Goal: Task Accomplishment & Management: Use online tool/utility

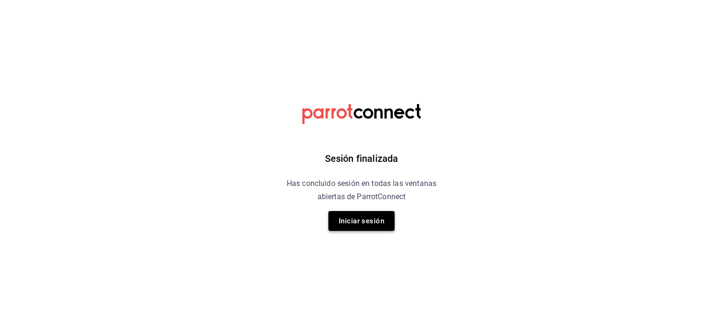
click at [373, 226] on button "Iniciar sesión" at bounding box center [362, 221] width 66 height 20
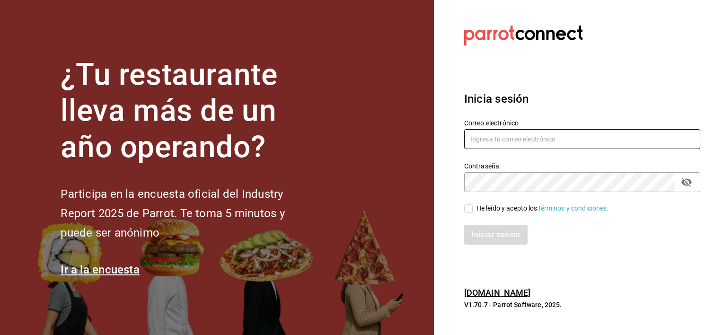
type input "[PERSON_NAME][EMAIL_ADDRESS][PERSON_NAME][DOMAIN_NAME]"
click at [468, 210] on input "He leído y acepto los Términos y condiciones." at bounding box center [468, 209] width 9 height 9
checkbox input "true"
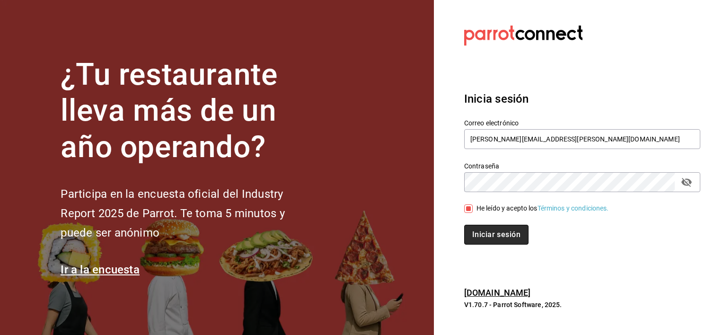
click at [492, 240] on button "Iniciar sesión" at bounding box center [496, 235] width 64 height 20
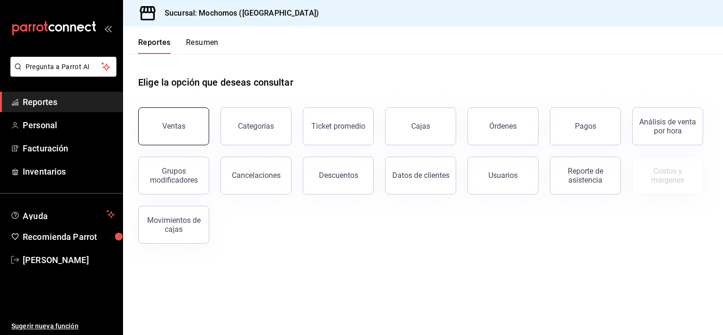
click at [160, 126] on button "Ventas" at bounding box center [173, 126] width 71 height 38
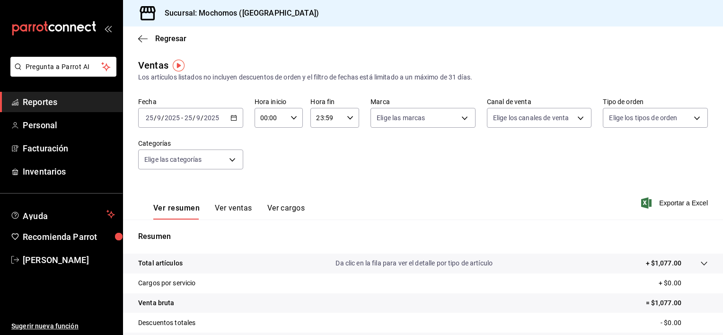
click at [232, 115] on icon "button" at bounding box center [234, 118] width 7 height 7
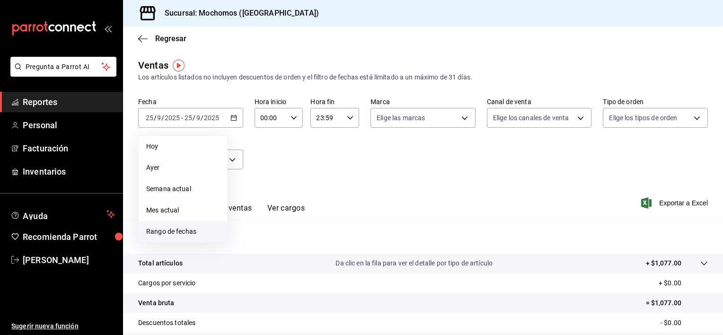
click at [176, 223] on li "Rango de fechas" at bounding box center [183, 231] width 89 height 21
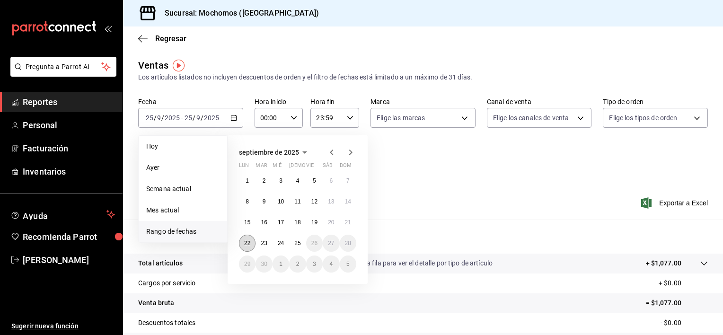
click at [244, 240] on button "22" at bounding box center [247, 243] width 17 height 17
click at [299, 248] on button "25" at bounding box center [297, 243] width 17 height 17
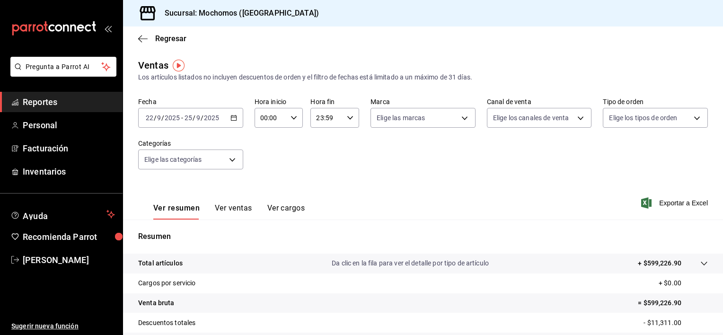
click at [297, 119] on div "00:00 Hora inicio" at bounding box center [279, 118] width 49 height 20
click at [264, 162] on span "01" at bounding box center [265, 165] width 9 height 8
type input "01:00"
click at [264, 162] on span "05" at bounding box center [265, 161] width 9 height 8
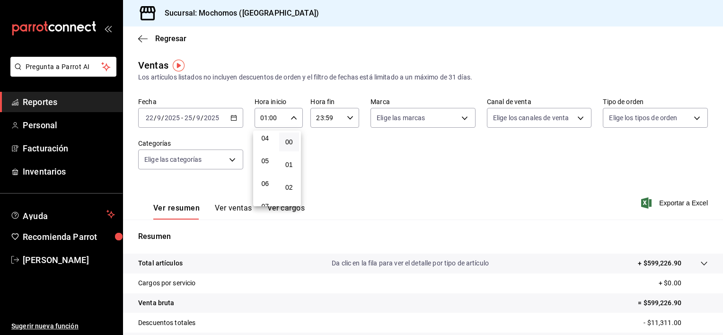
type input "05:00"
click at [354, 114] on div at bounding box center [361, 167] width 723 height 335
click at [348, 115] on icon "button" at bounding box center [350, 118] width 7 height 7
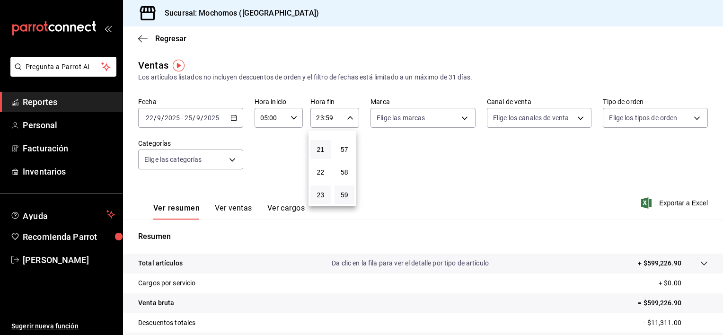
click at [320, 153] on button "21" at bounding box center [321, 149] width 20 height 19
type input "21:59"
click at [320, 153] on span "05" at bounding box center [320, 156] width 9 height 8
type input "05:59"
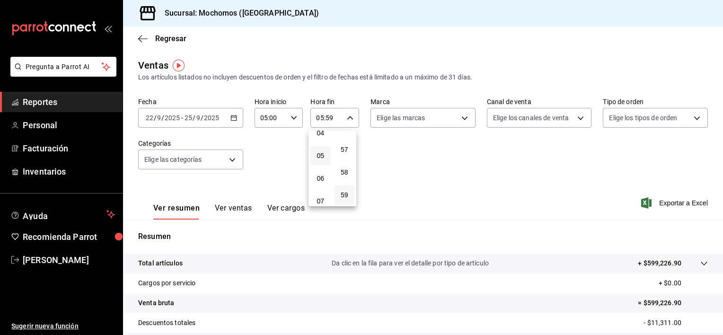
click at [485, 169] on div at bounding box center [361, 167] width 723 height 335
click at [657, 207] on span "Exportar a Excel" at bounding box center [675, 202] width 65 height 11
